Goal: Task Accomplishment & Management: Use online tool/utility

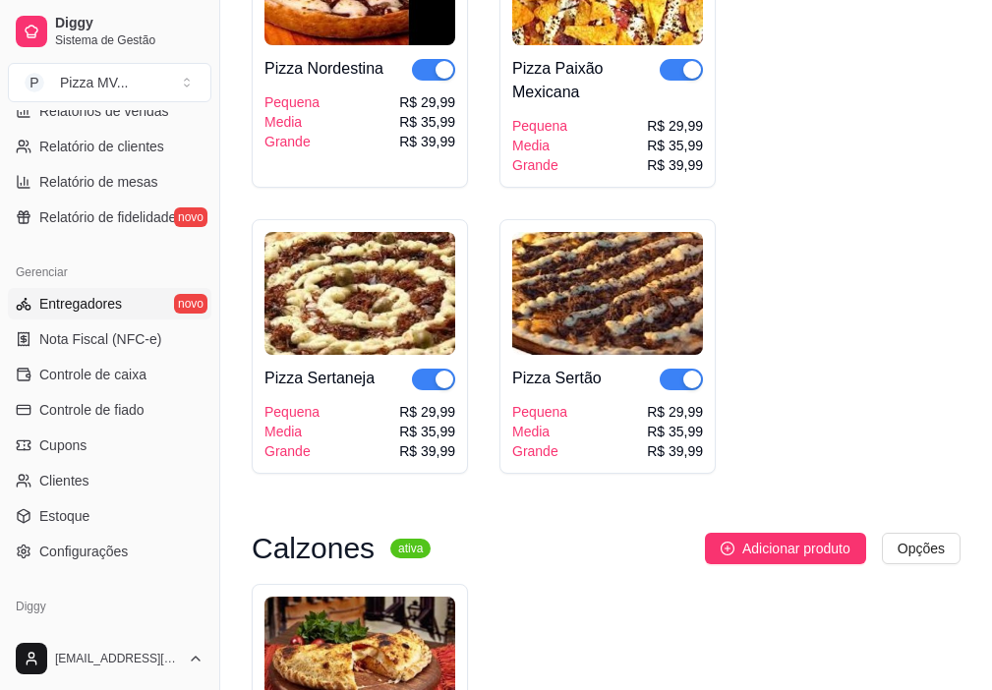
scroll to position [688, 0]
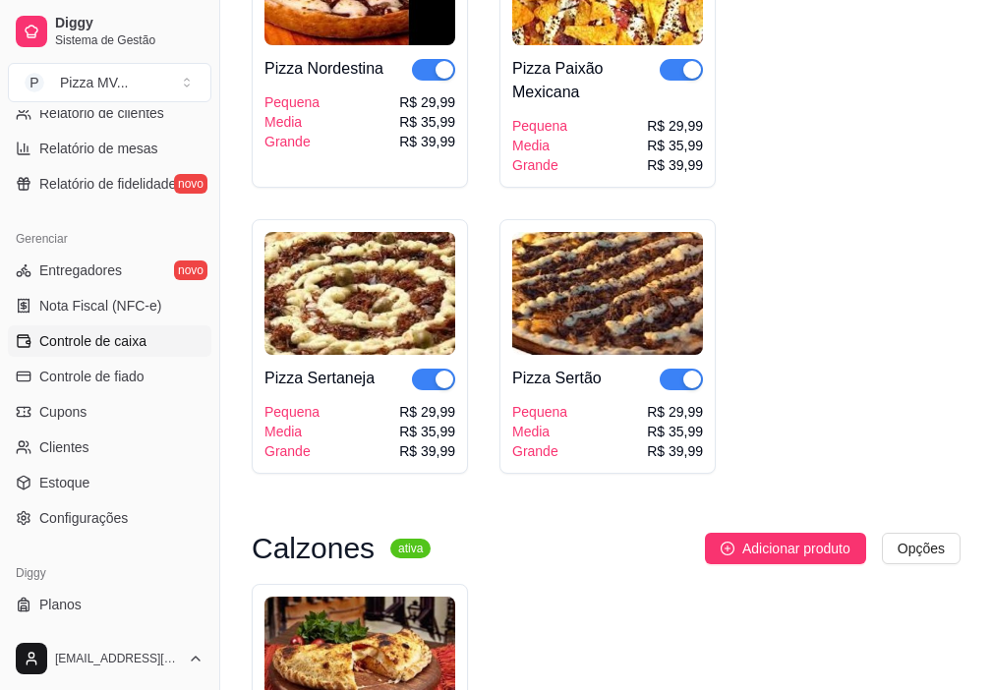
click at [127, 345] on span "Controle de caixa" at bounding box center [92, 341] width 107 height 20
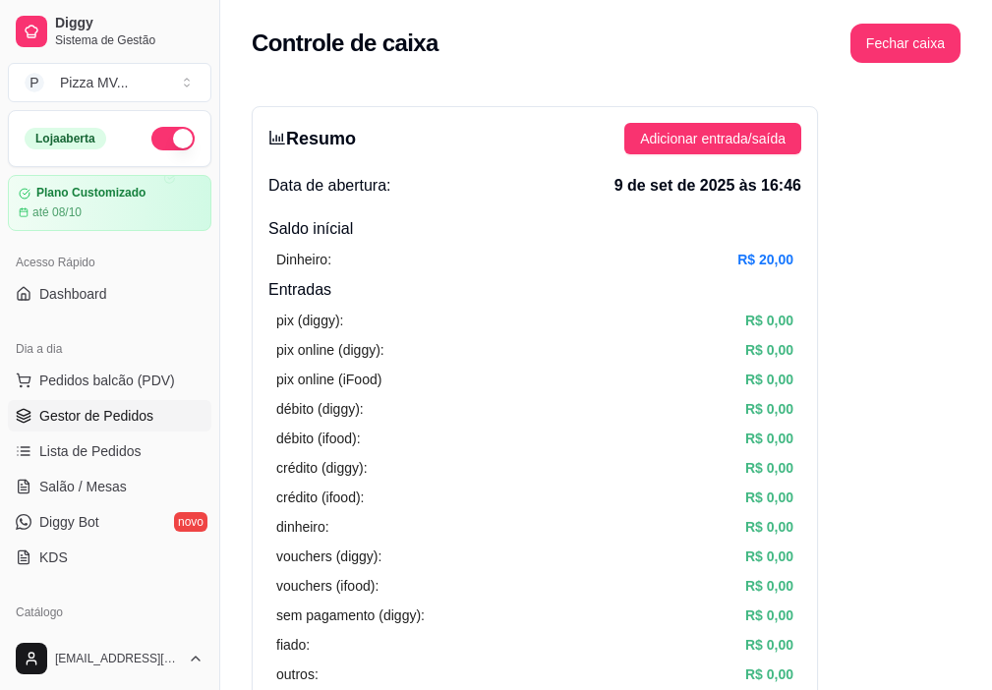
click at [99, 412] on span "Gestor de Pedidos" at bounding box center [96, 416] width 114 height 20
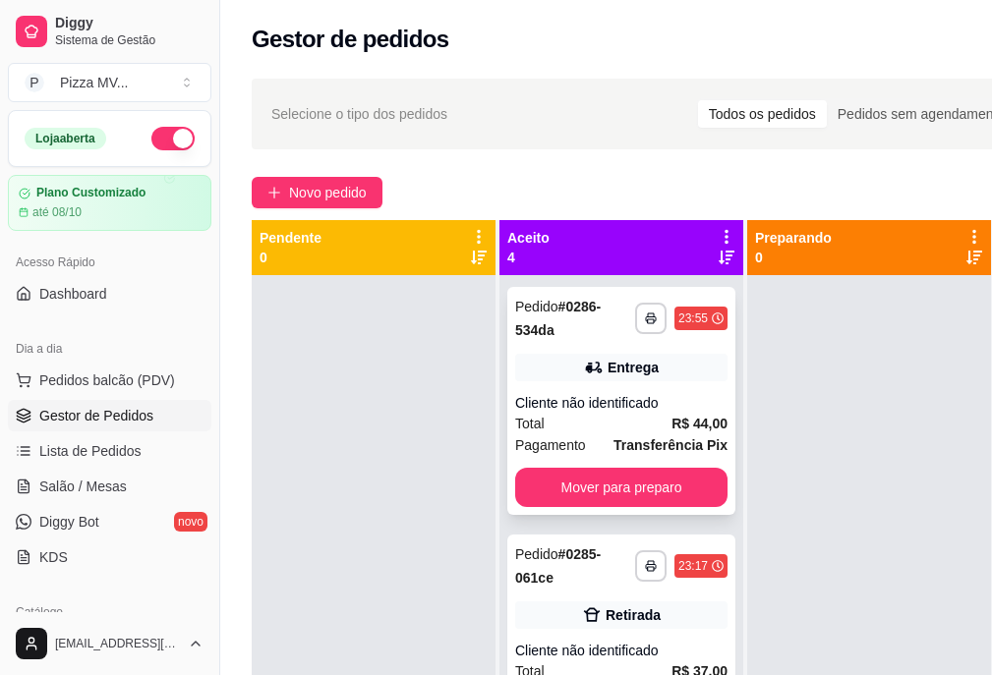
click at [676, 369] on div "Entrega" at bounding box center [621, 368] width 212 height 28
click at [668, 486] on button "Mover para preparo" at bounding box center [621, 487] width 212 height 39
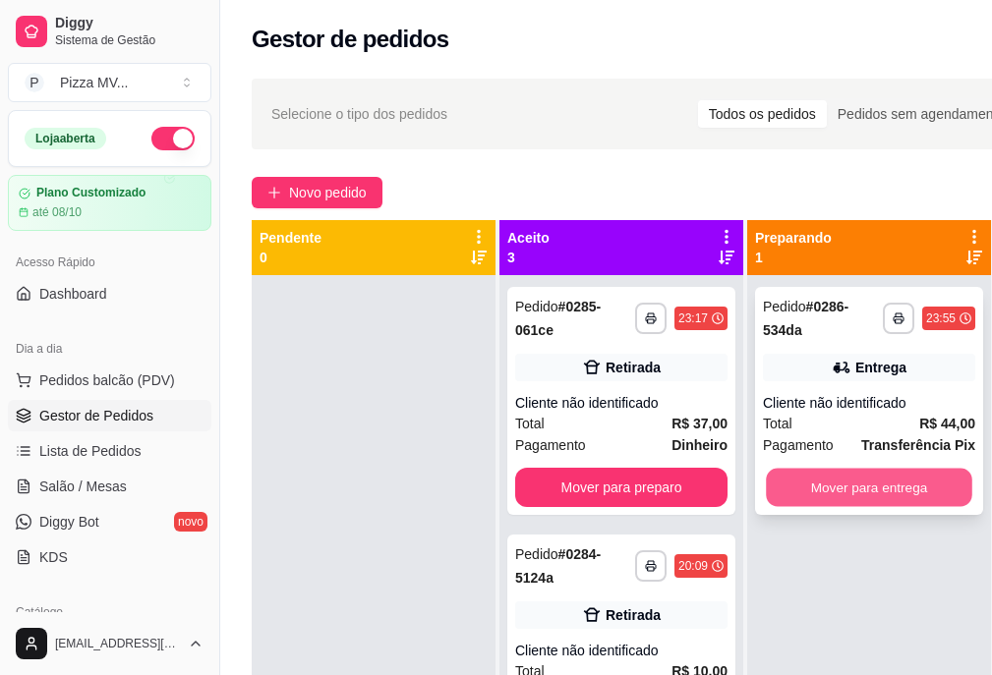
click at [843, 487] on button "Mover para entrega" at bounding box center [869, 488] width 206 height 38
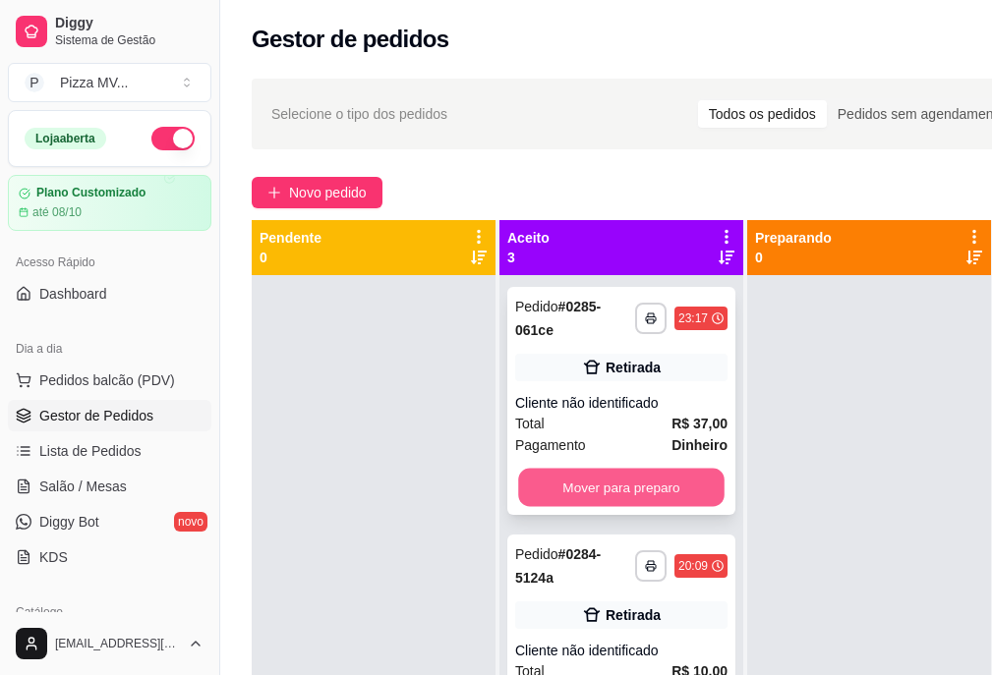
click at [673, 490] on button "Mover para preparo" at bounding box center [621, 488] width 206 height 38
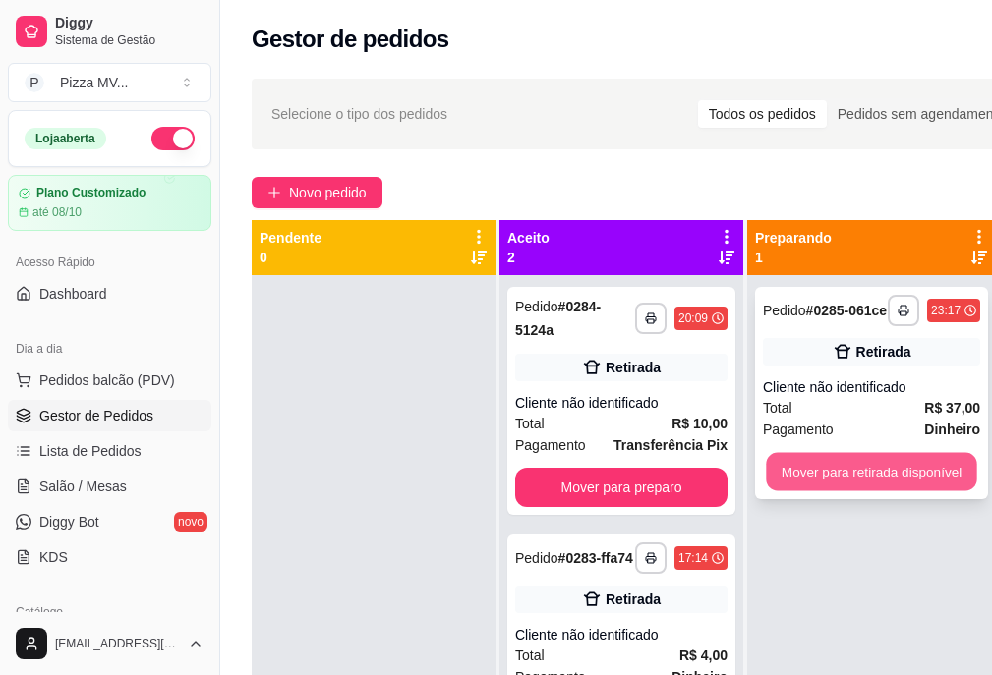
click at [834, 477] on button "Mover para retirada disponível" at bounding box center [871, 472] width 210 height 38
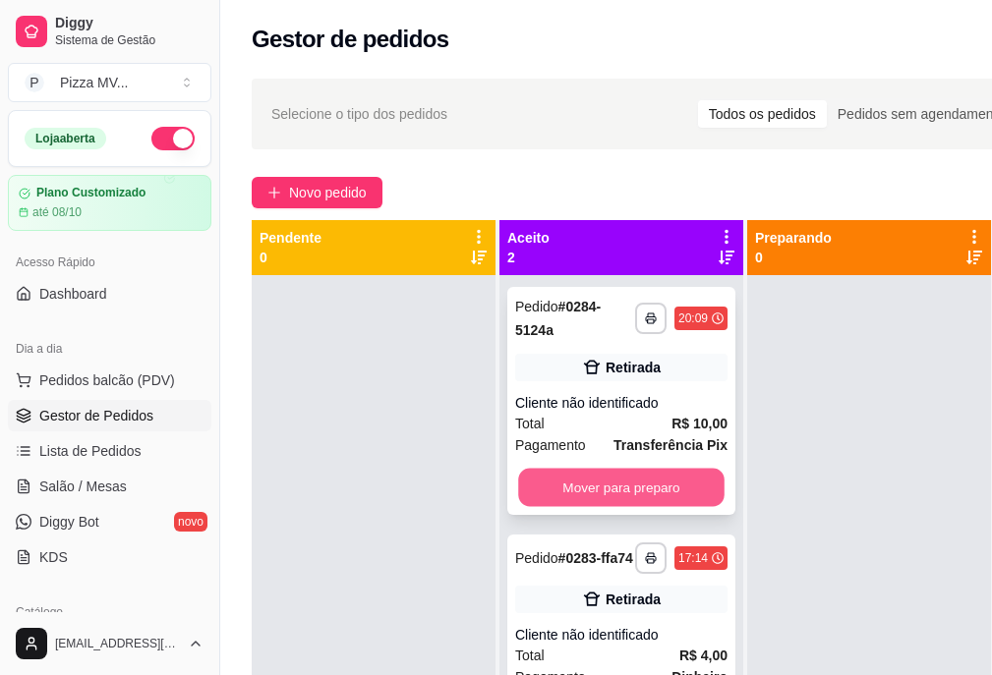
click at [662, 490] on button "Mover para preparo" at bounding box center [621, 488] width 206 height 38
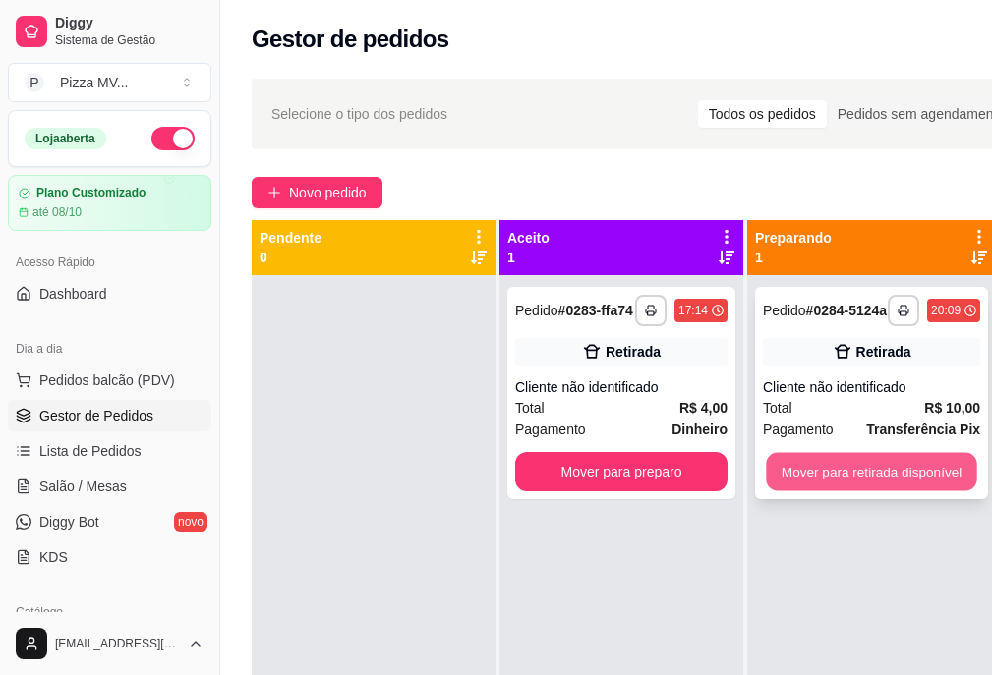
click at [882, 481] on button "Mover para retirada disponível" at bounding box center [871, 472] width 210 height 38
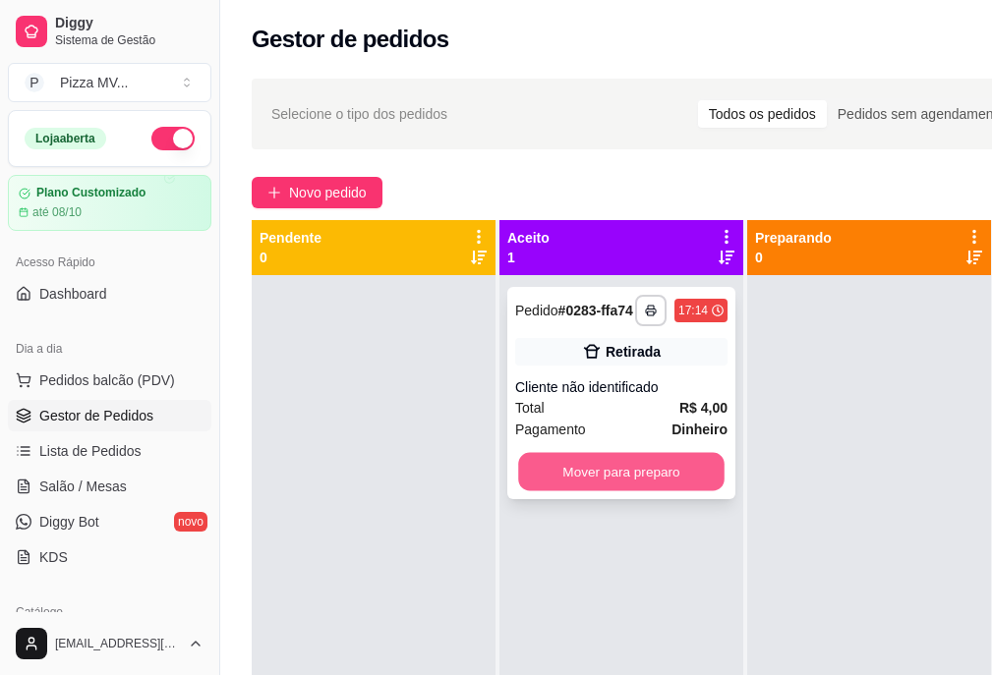
click at [651, 483] on button "Mover para preparo" at bounding box center [621, 472] width 206 height 38
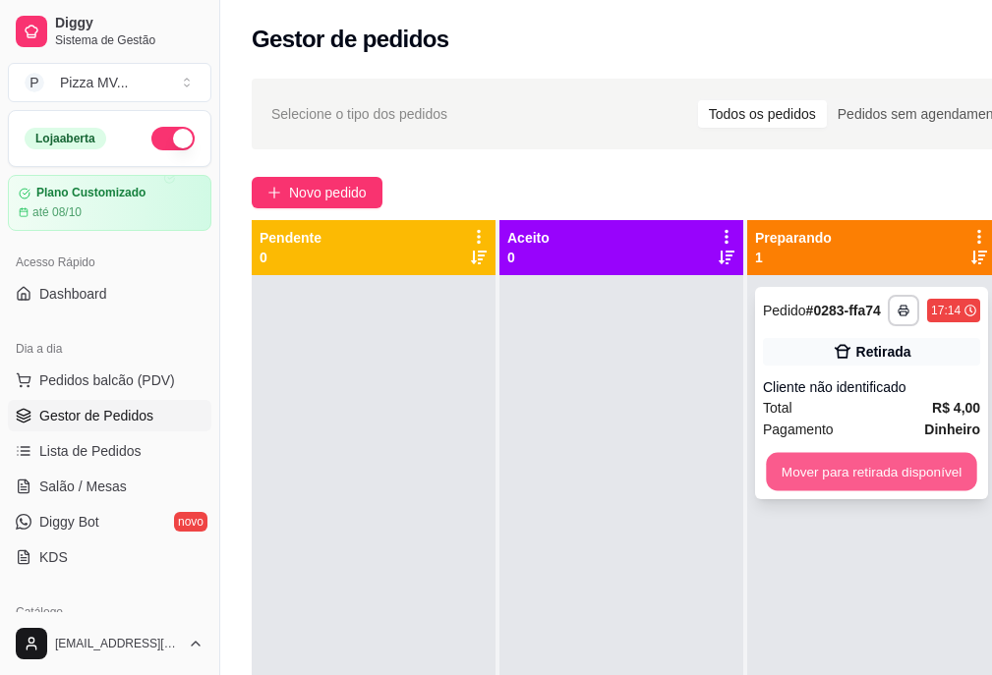
click at [890, 474] on button "Mover para retirada disponível" at bounding box center [871, 472] width 210 height 38
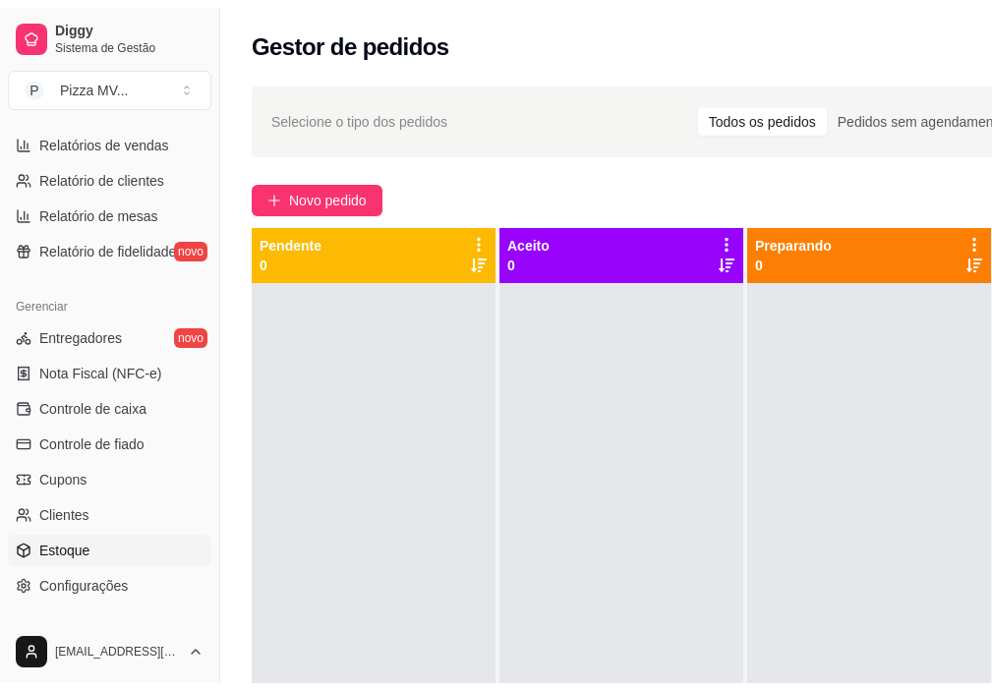
scroll to position [725, 0]
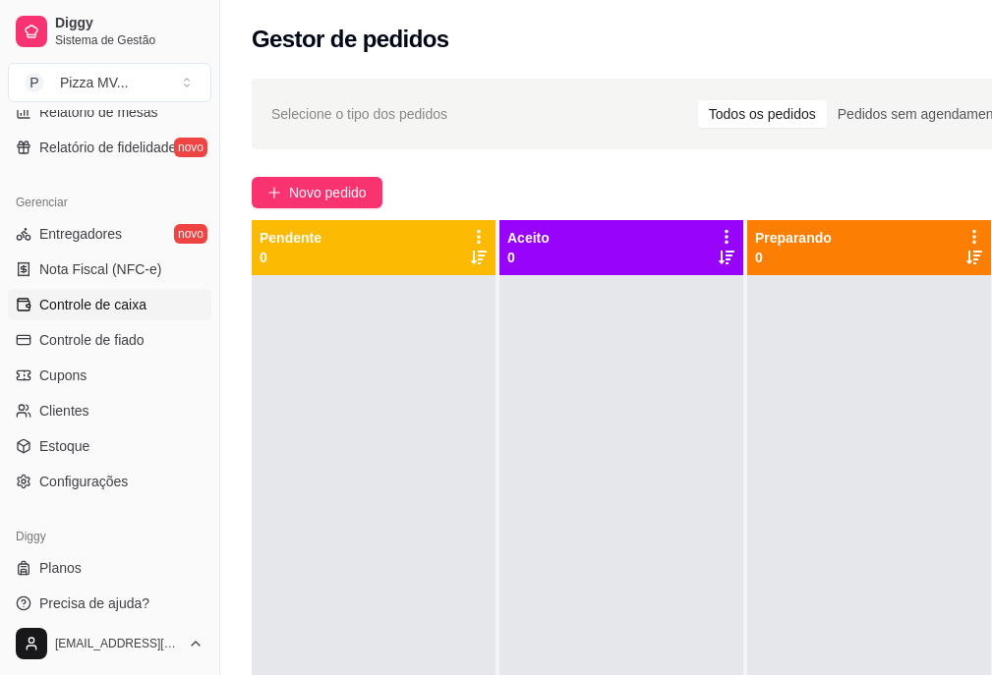
click at [123, 310] on span "Controle de caixa" at bounding box center [92, 305] width 107 height 20
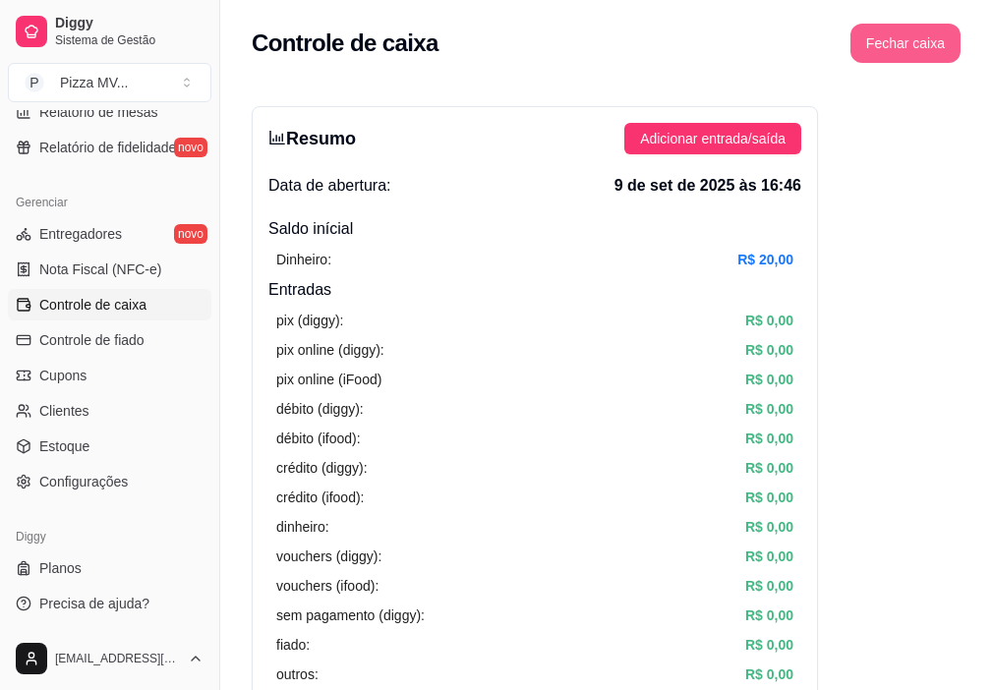
click at [917, 46] on button "Fechar caixa" at bounding box center [905, 43] width 110 height 39
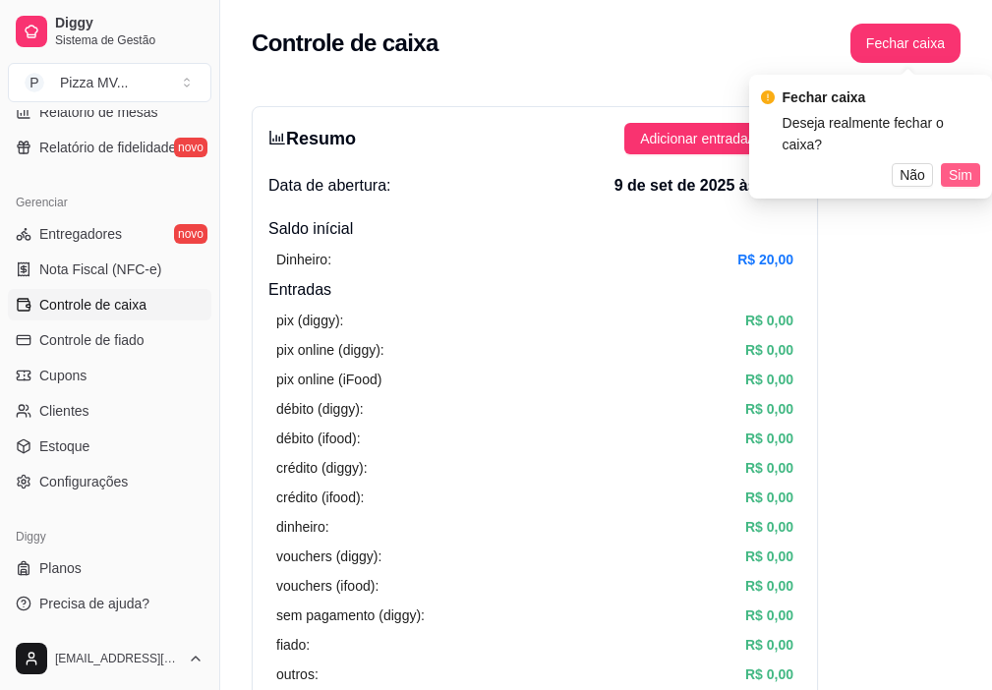
click at [968, 164] on span "Sim" at bounding box center [961, 175] width 24 height 22
